Goal: Navigation & Orientation: Find specific page/section

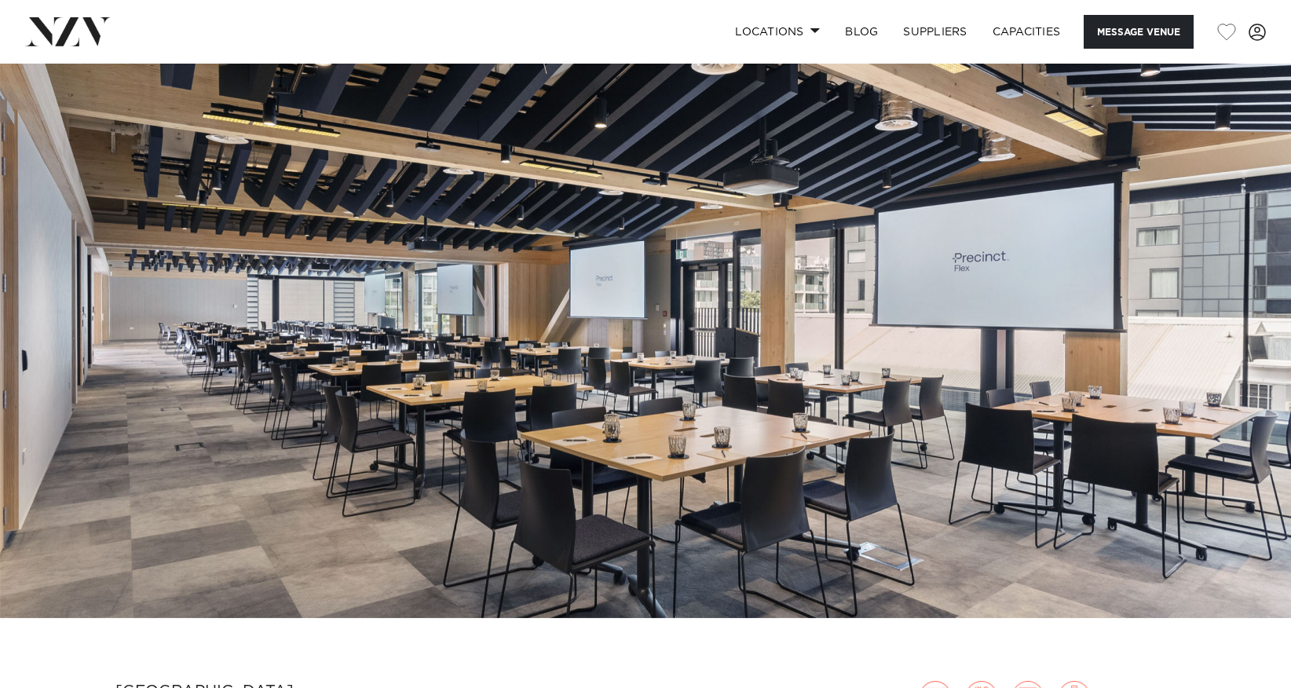
scroll to position [49, 0]
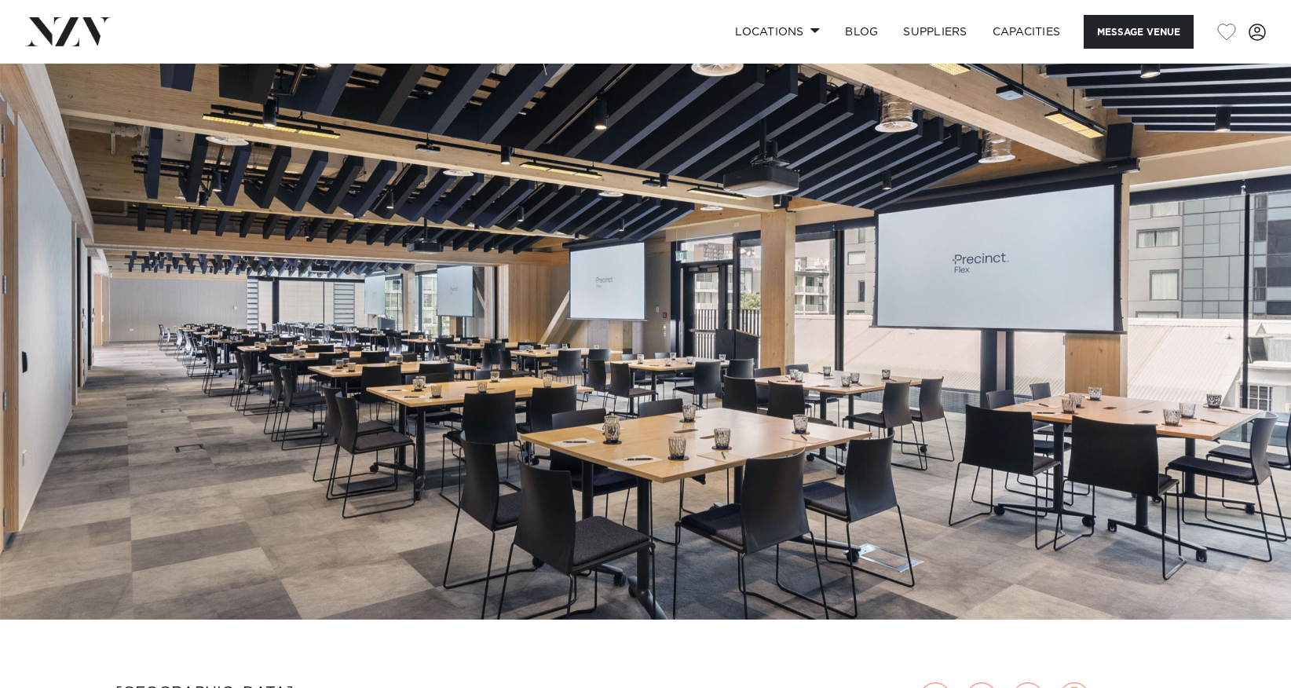
click at [825, 386] on img at bounding box center [645, 316] width 1291 height 605
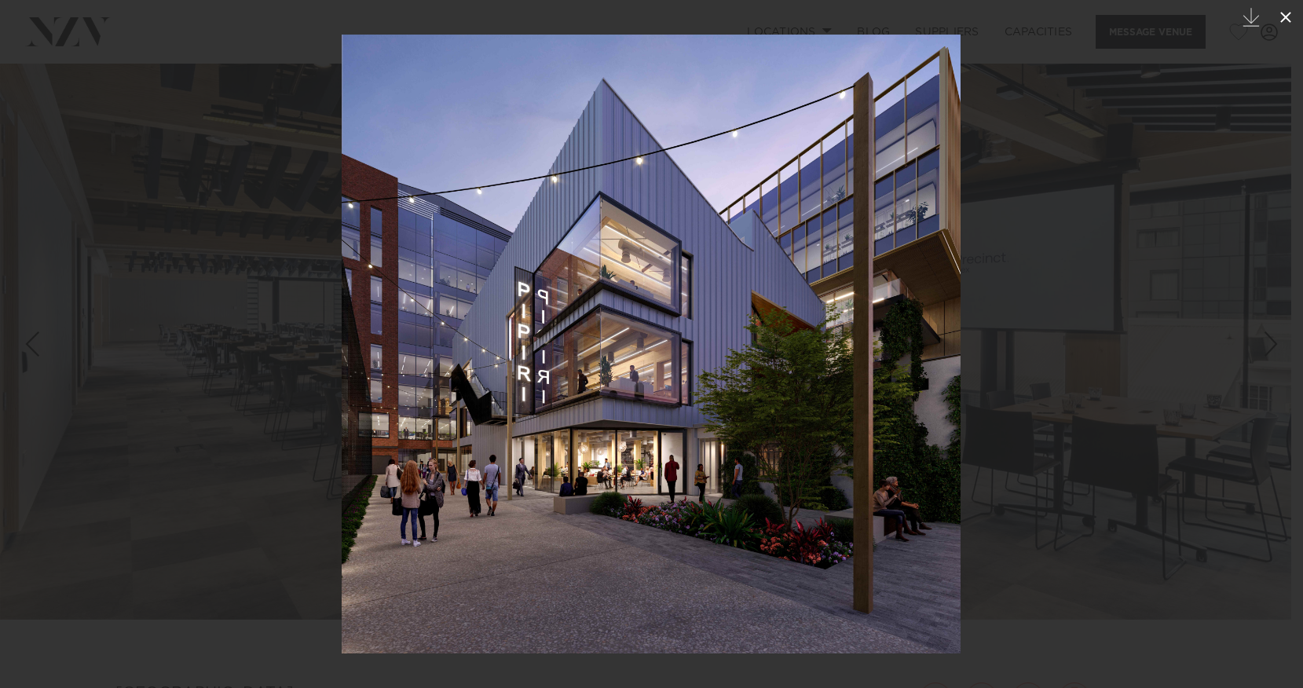
click at [1289, 13] on icon at bounding box center [1285, 17] width 11 height 11
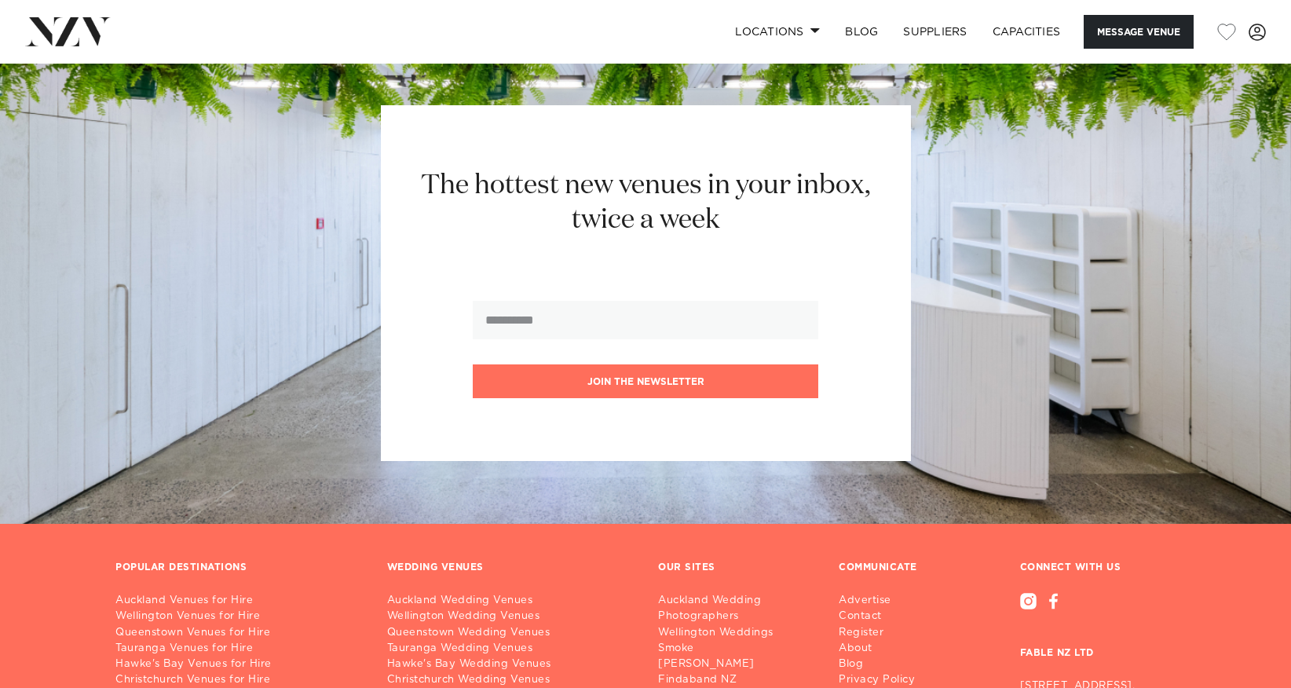
scroll to position [3136, 0]
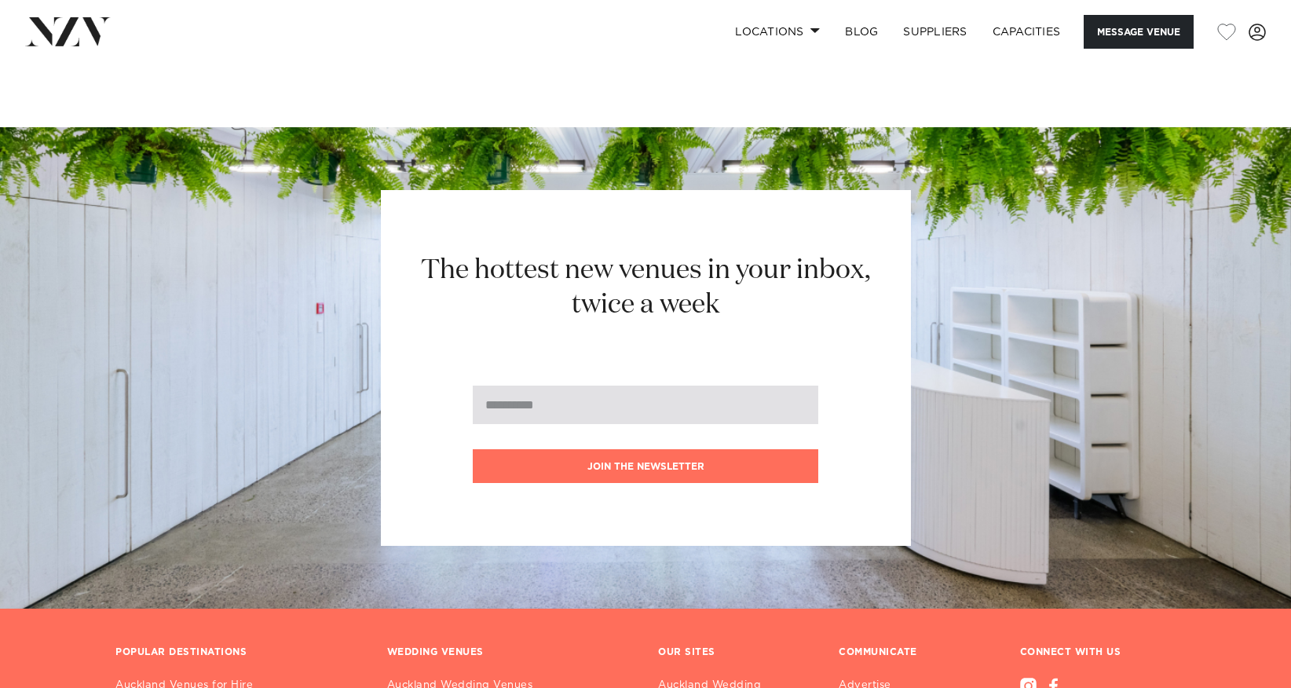
click at [550, 399] on input "email" at bounding box center [646, 405] width 346 height 38
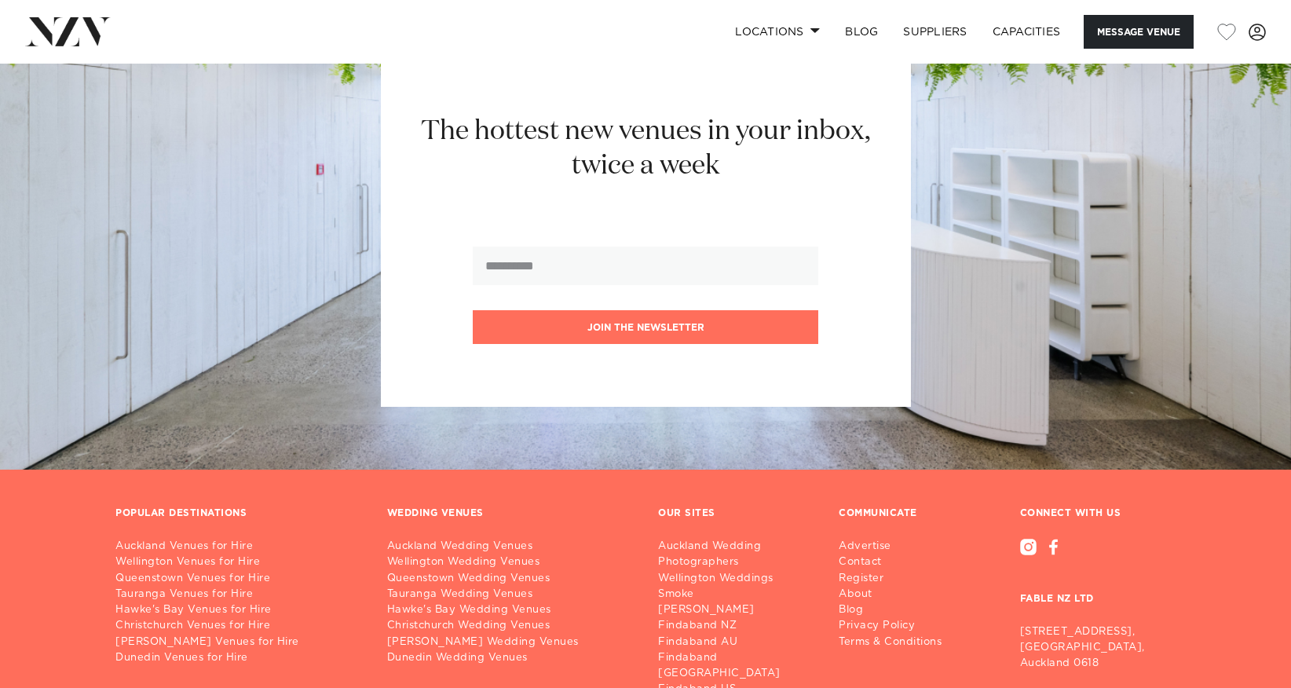
scroll to position [3312, 0]
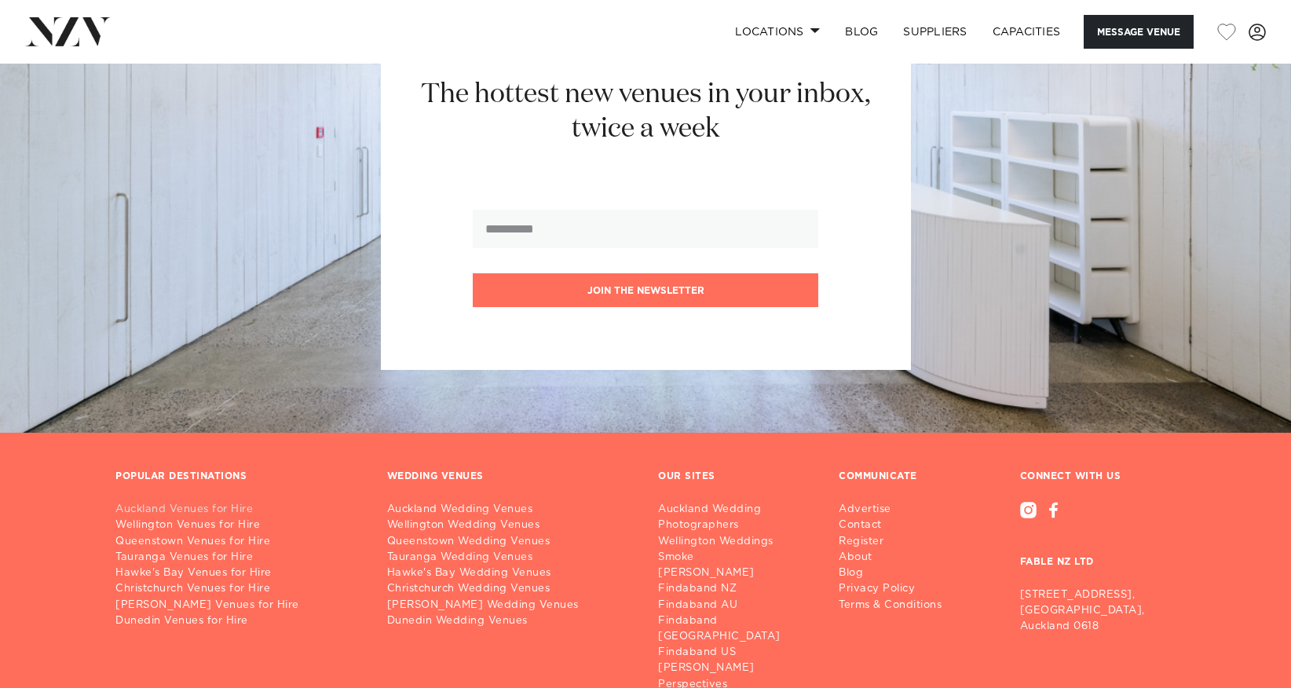
click at [247, 502] on link "Auckland Venues for Hire" at bounding box center [238, 510] width 247 height 16
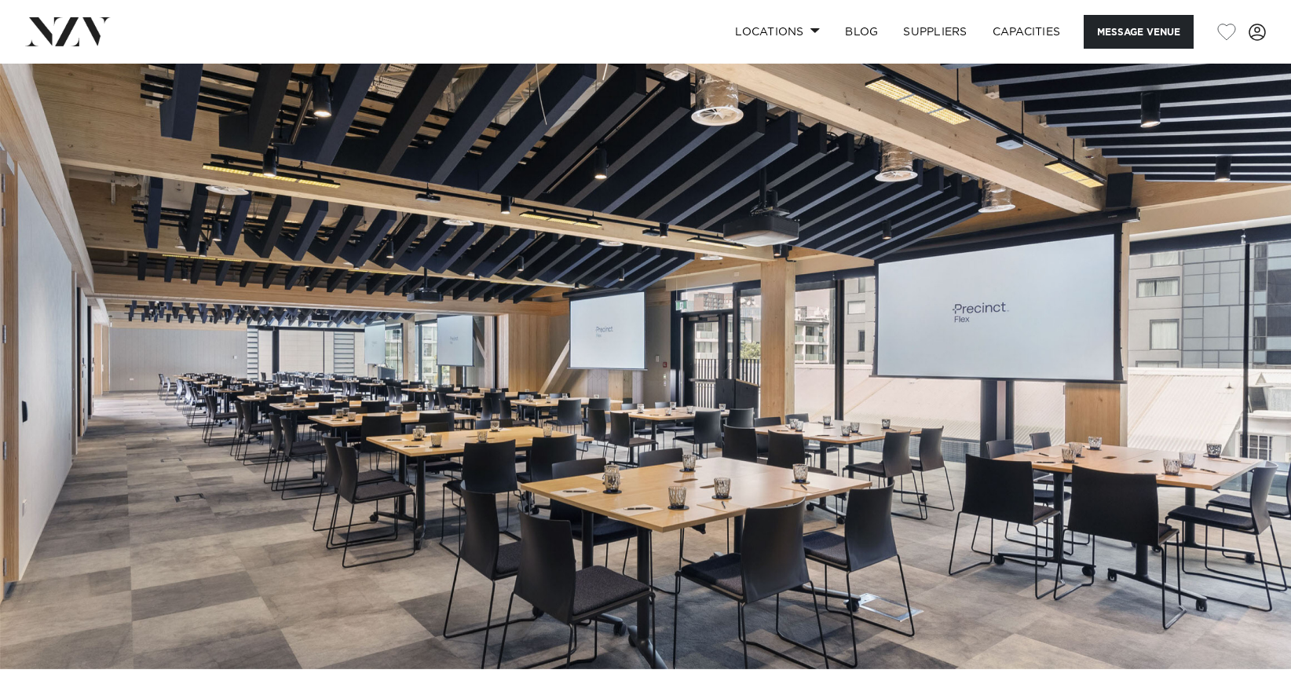
scroll to position [0, 0]
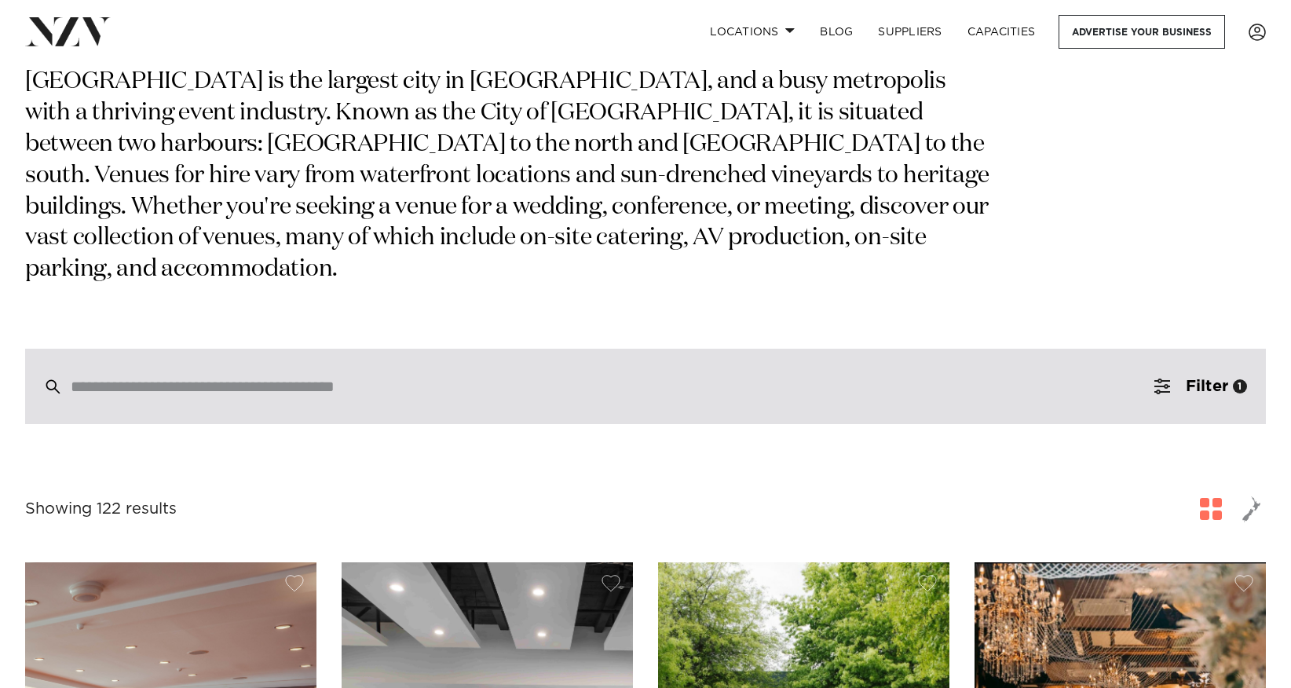
scroll to position [141, 0]
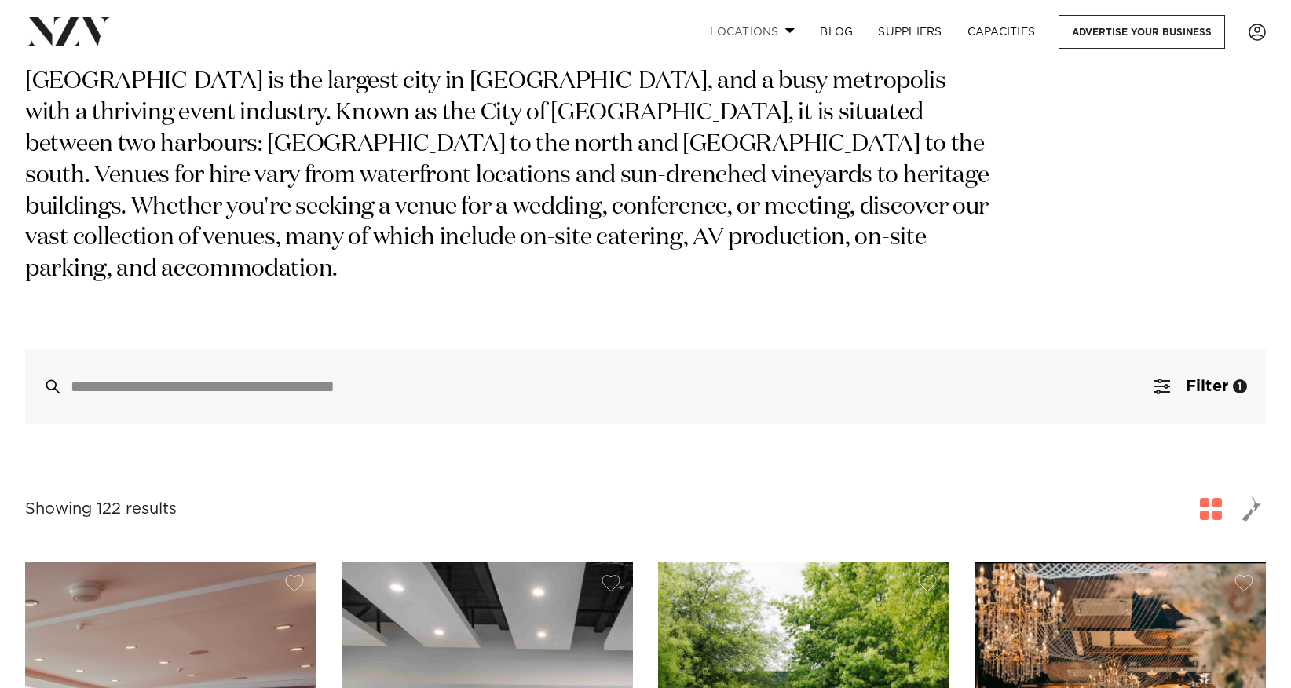
click at [784, 27] on link "Locations" at bounding box center [752, 32] width 110 height 34
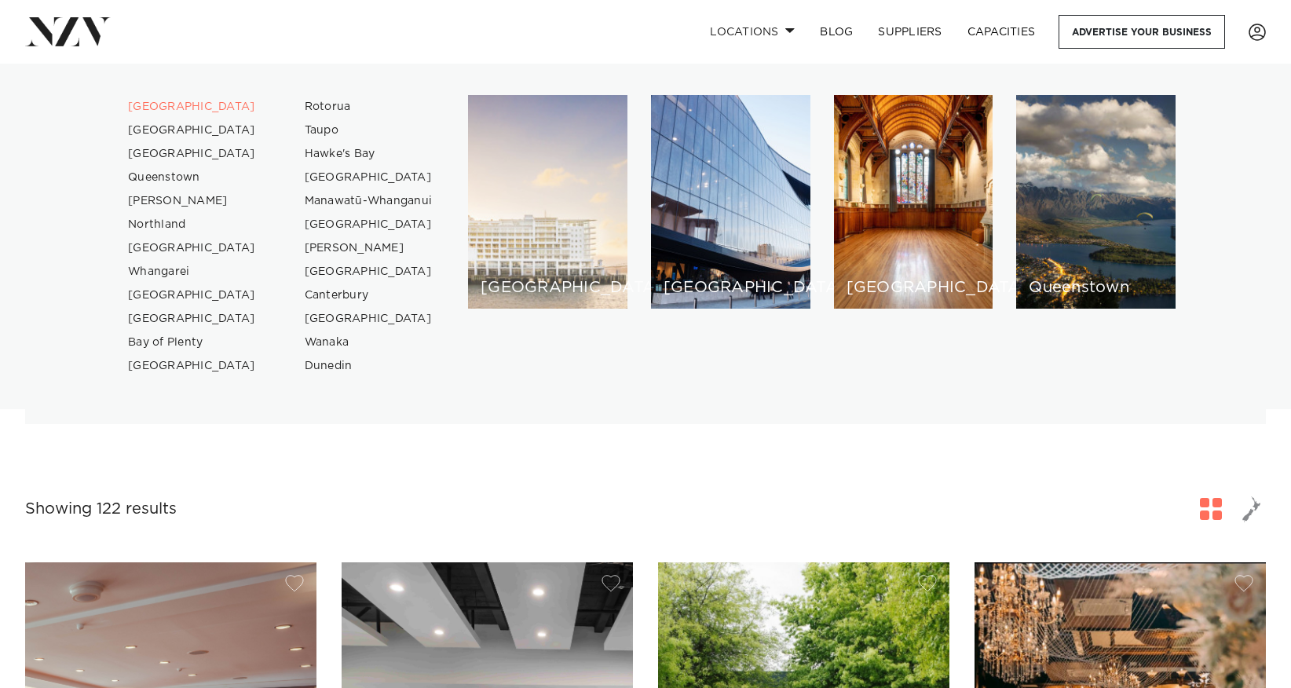
click at [539, 253] on div "[GEOGRAPHIC_DATA]" at bounding box center [547, 202] width 159 height 214
